Goal: Task Accomplishment & Management: Use online tool/utility

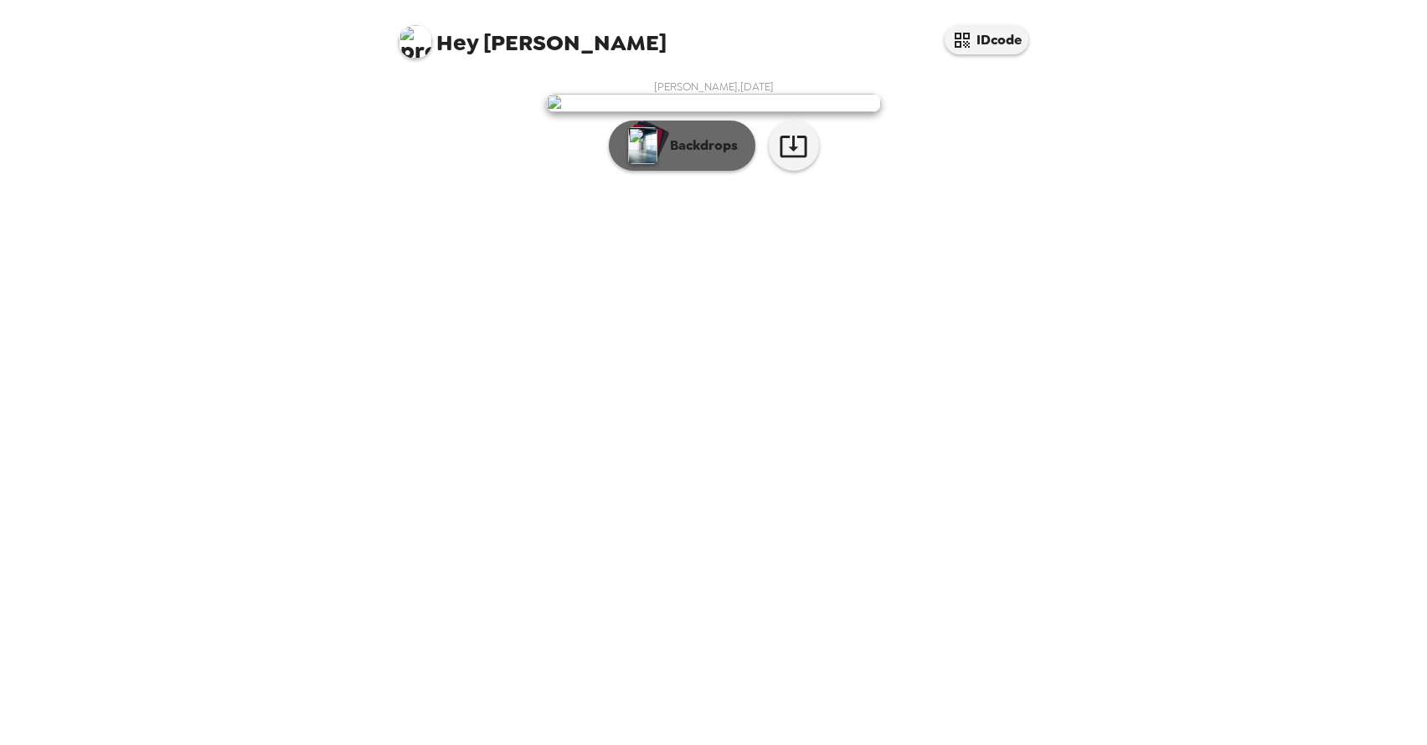
click at [658, 167] on div "button" at bounding box center [643, 146] width 34 height 42
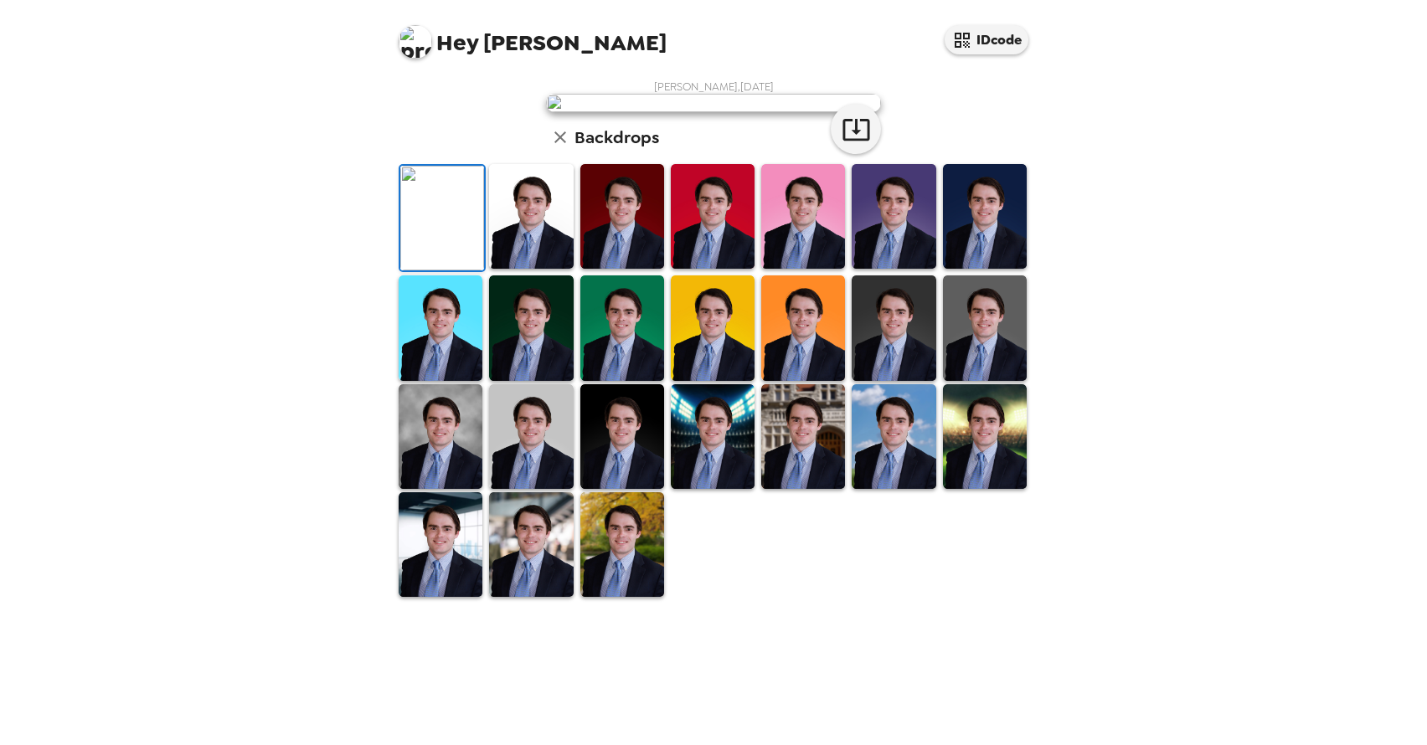
click at [618, 269] on img at bounding box center [622, 216] width 84 height 105
